Goal: Task Accomplishment & Management: Complete application form

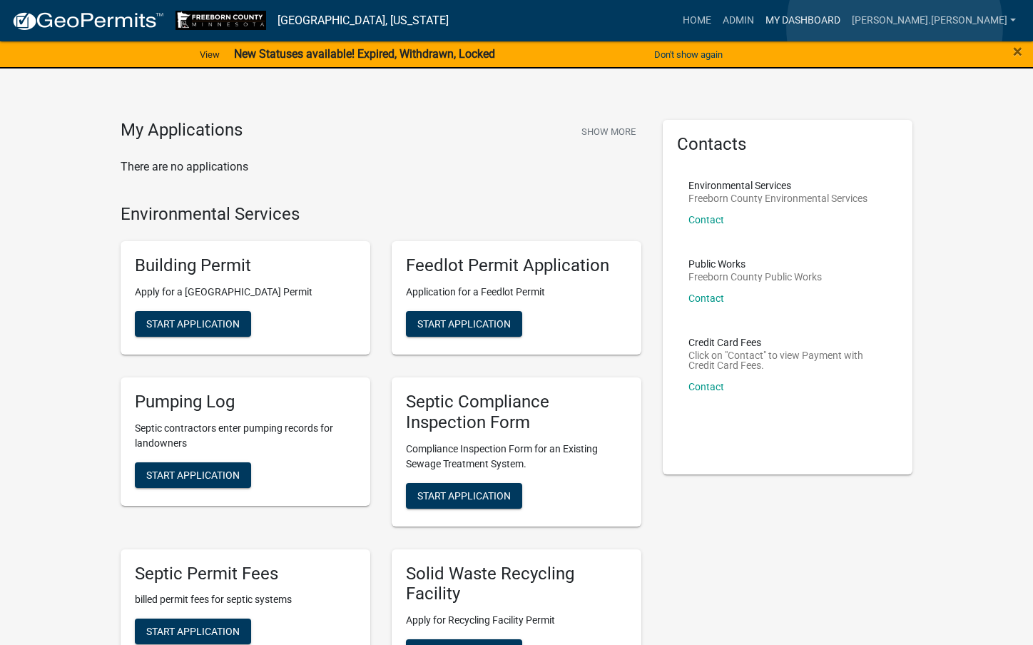
click at [846, 27] on link "My Dashboard" at bounding box center [803, 20] width 86 height 27
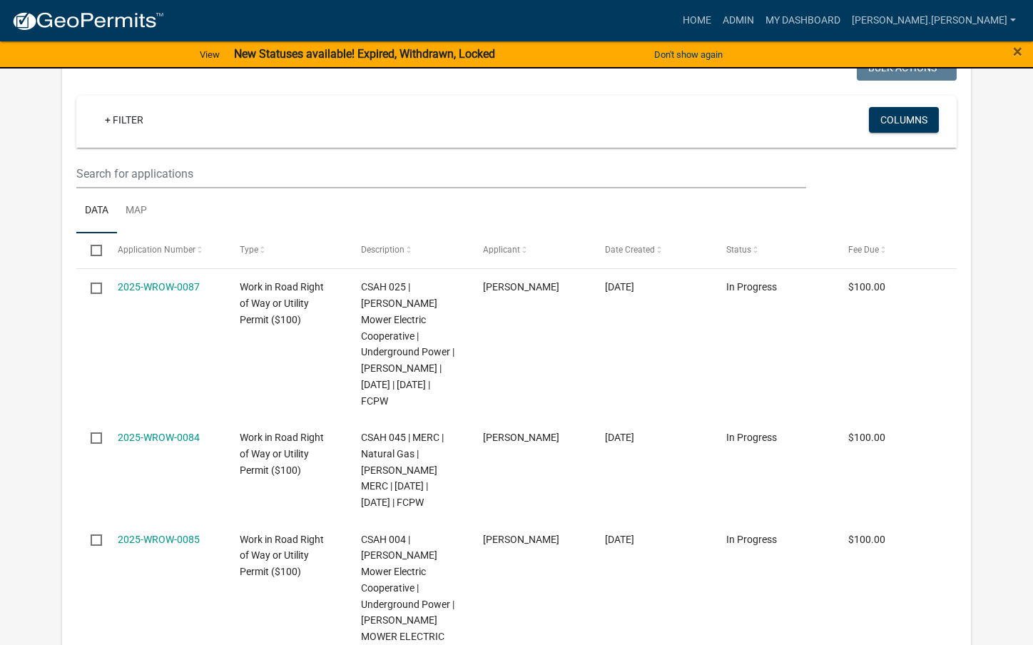
scroll to position [428, 0]
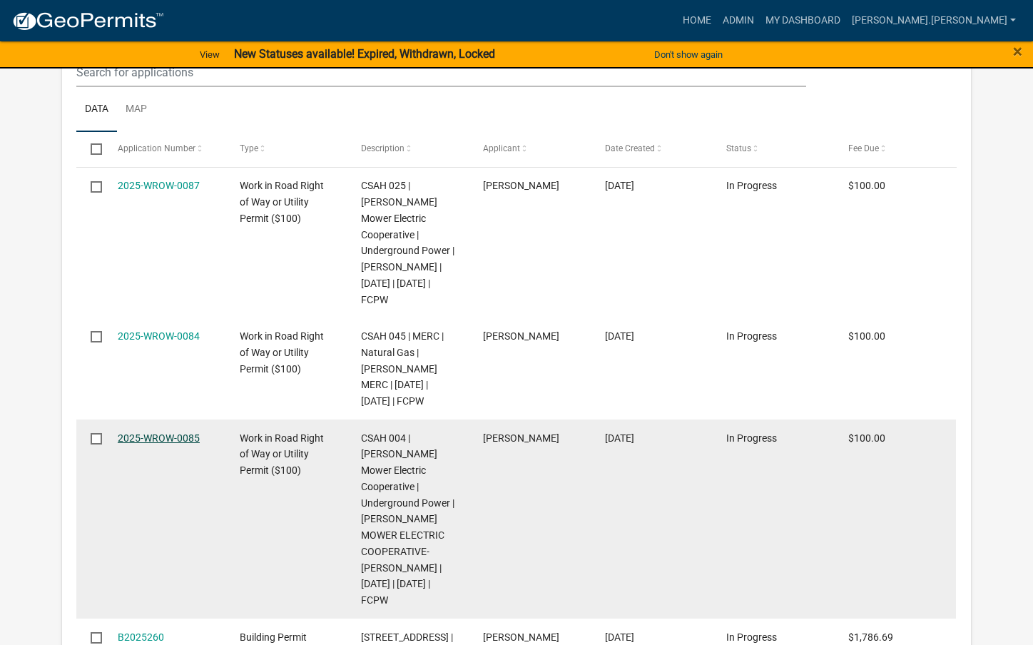
click at [160, 432] on link "2025-WROW-0085" at bounding box center [159, 437] width 82 height 11
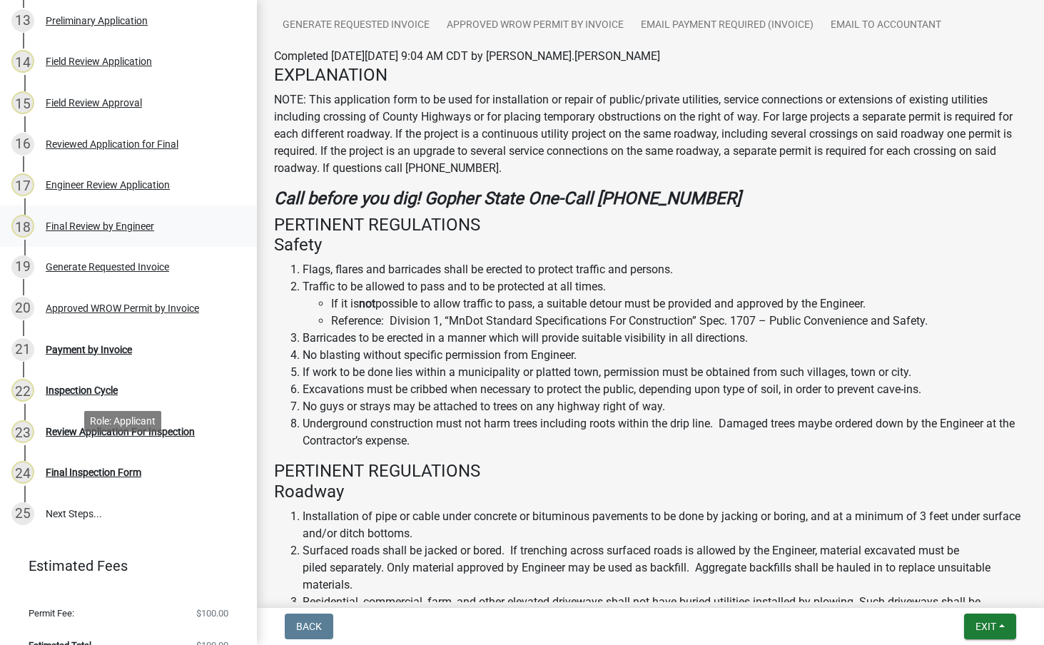
scroll to position [713, 0]
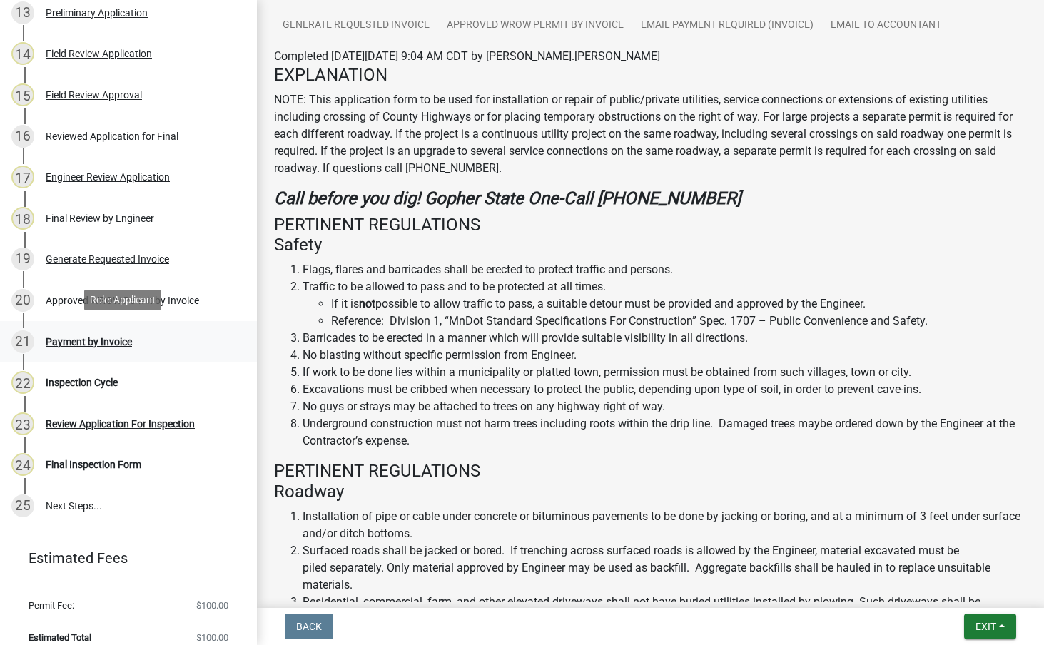
click at [102, 341] on div "Payment by Invoice" at bounding box center [89, 342] width 86 height 10
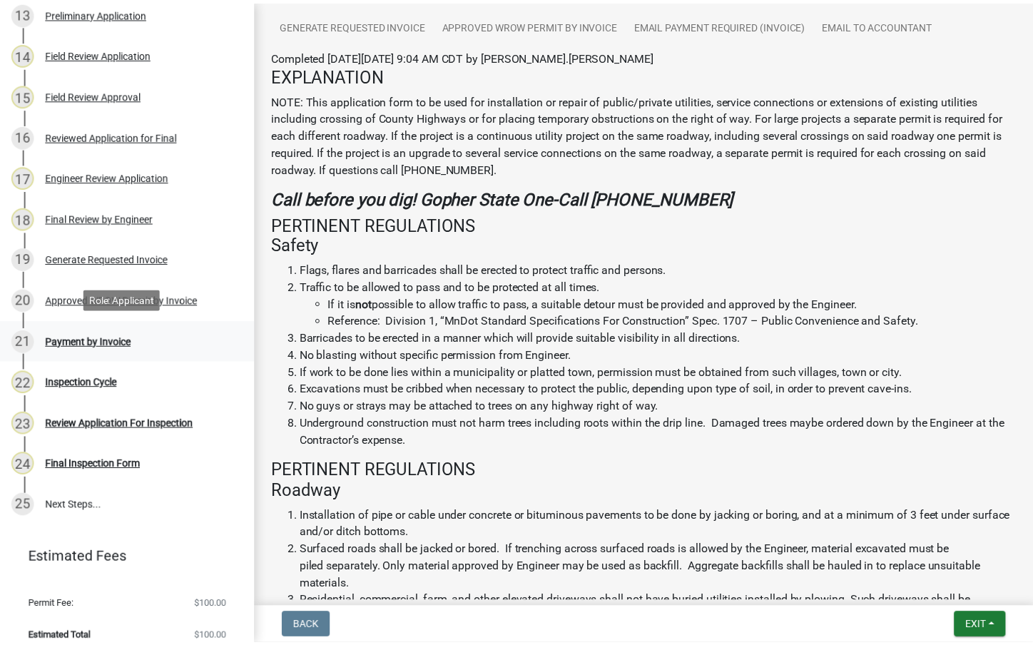
scroll to position [0, 0]
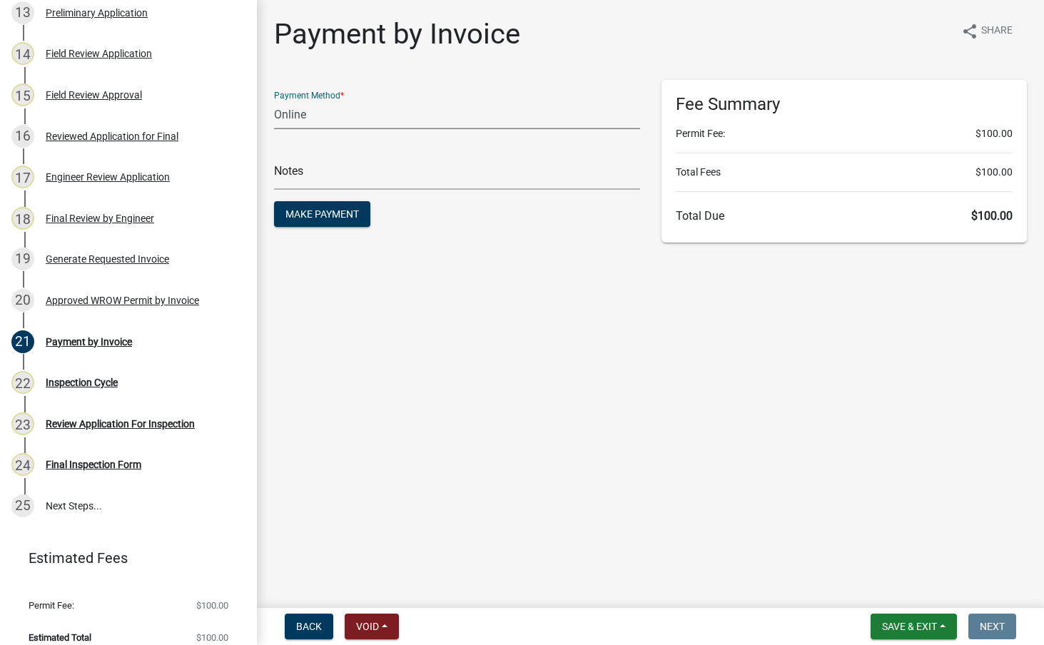
click at [380, 121] on select "Credit Card POS Check Cash Online" at bounding box center [457, 114] width 366 height 29
select select "1: 0"
click at [274, 100] on select "Credit Card POS Check Cash Online" at bounding box center [457, 114] width 366 height 29
click at [337, 171] on input "text" at bounding box center [457, 174] width 366 height 29
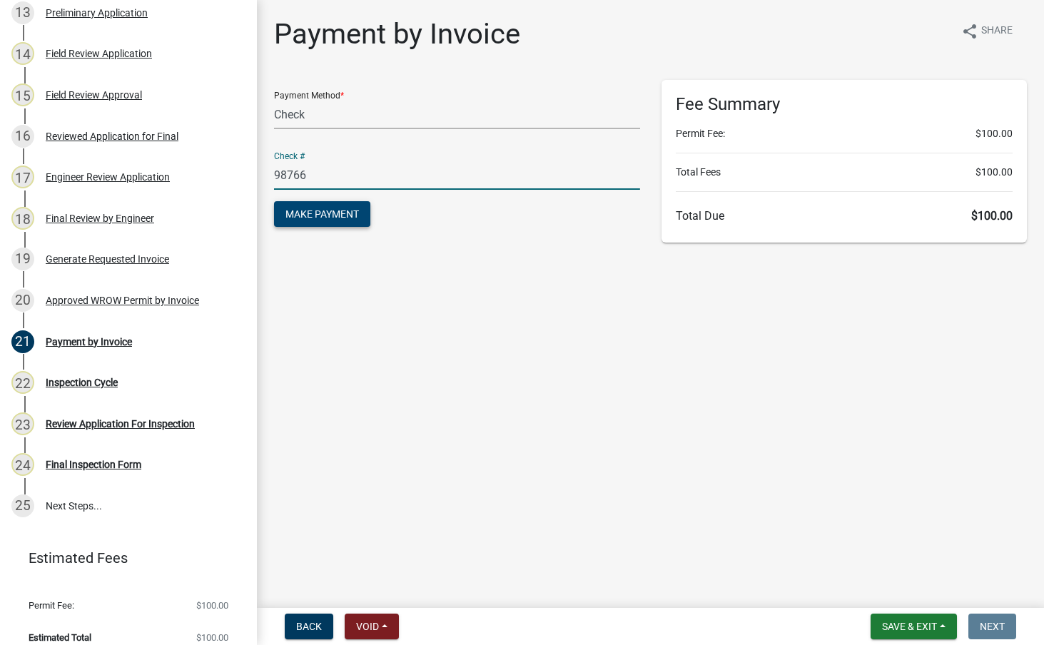
type input "98766"
click at [357, 211] on span "Make Payment" at bounding box center [321, 213] width 73 height 11
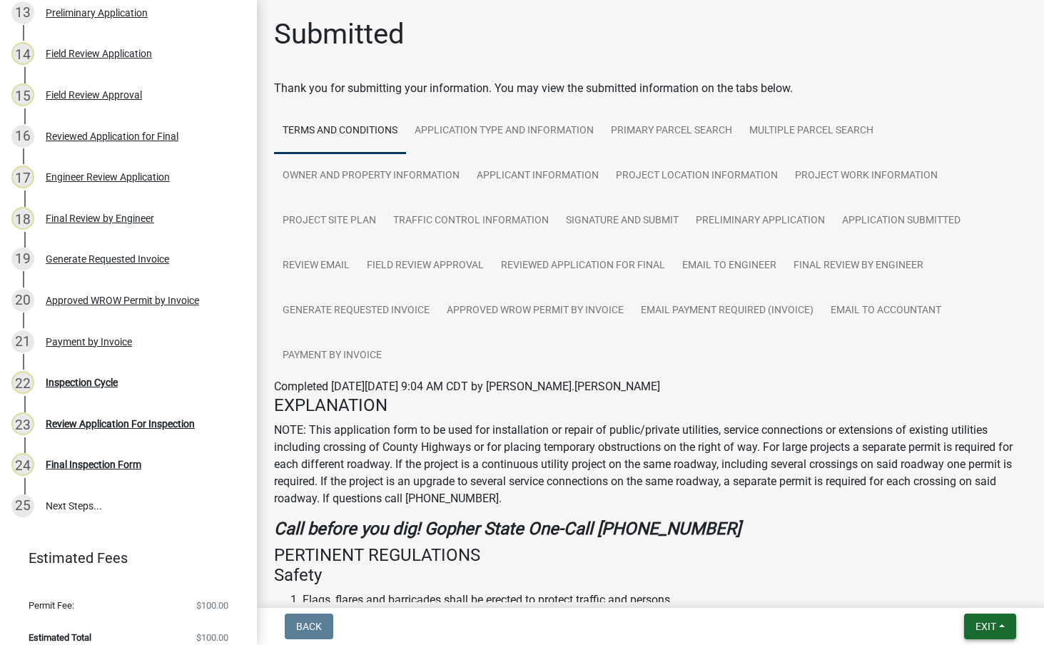
click at [991, 626] on span "Exit" at bounding box center [985, 626] width 21 height 11
click at [978, 593] on button "Save & Exit" at bounding box center [959, 589] width 114 height 34
